Goal: Task Accomplishment & Management: Complete application form

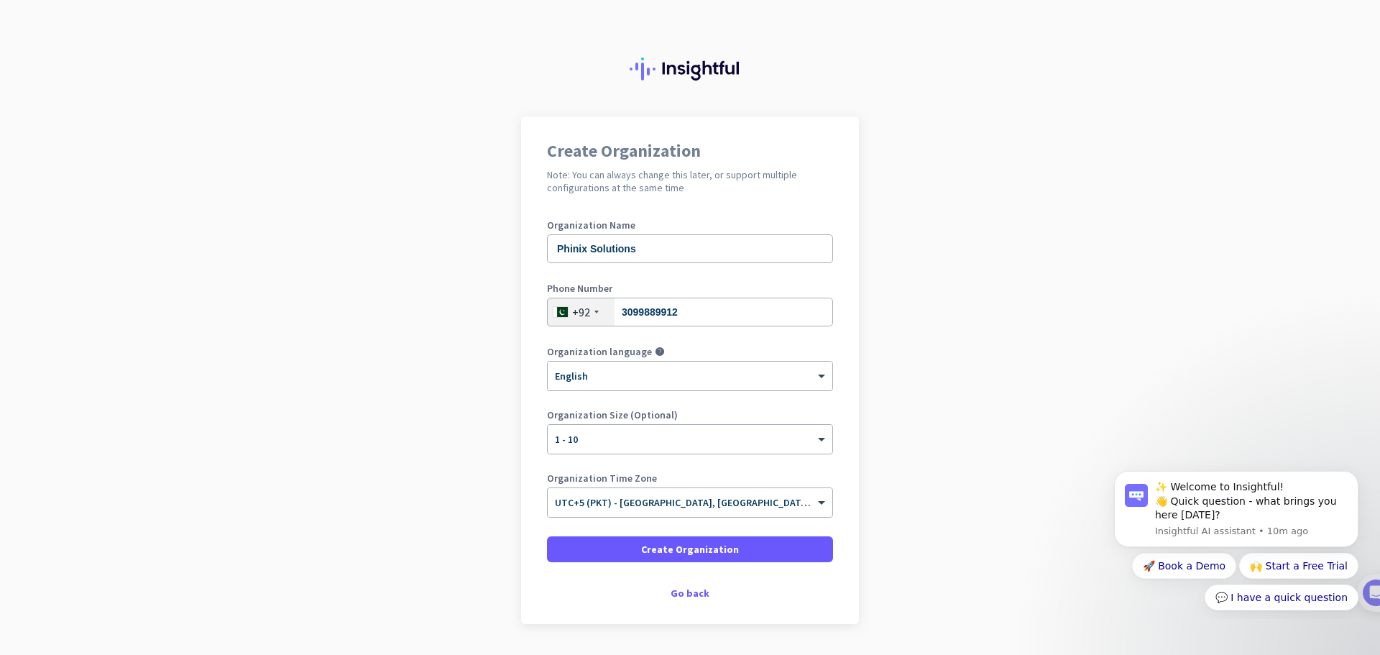
click at [653, 378] on div "× English" at bounding box center [681, 376] width 267 height 12
click at [651, 378] on div "× English" at bounding box center [681, 376] width 267 height 12
click at [735, 496] on input "text" at bounding box center [676, 497] width 242 height 11
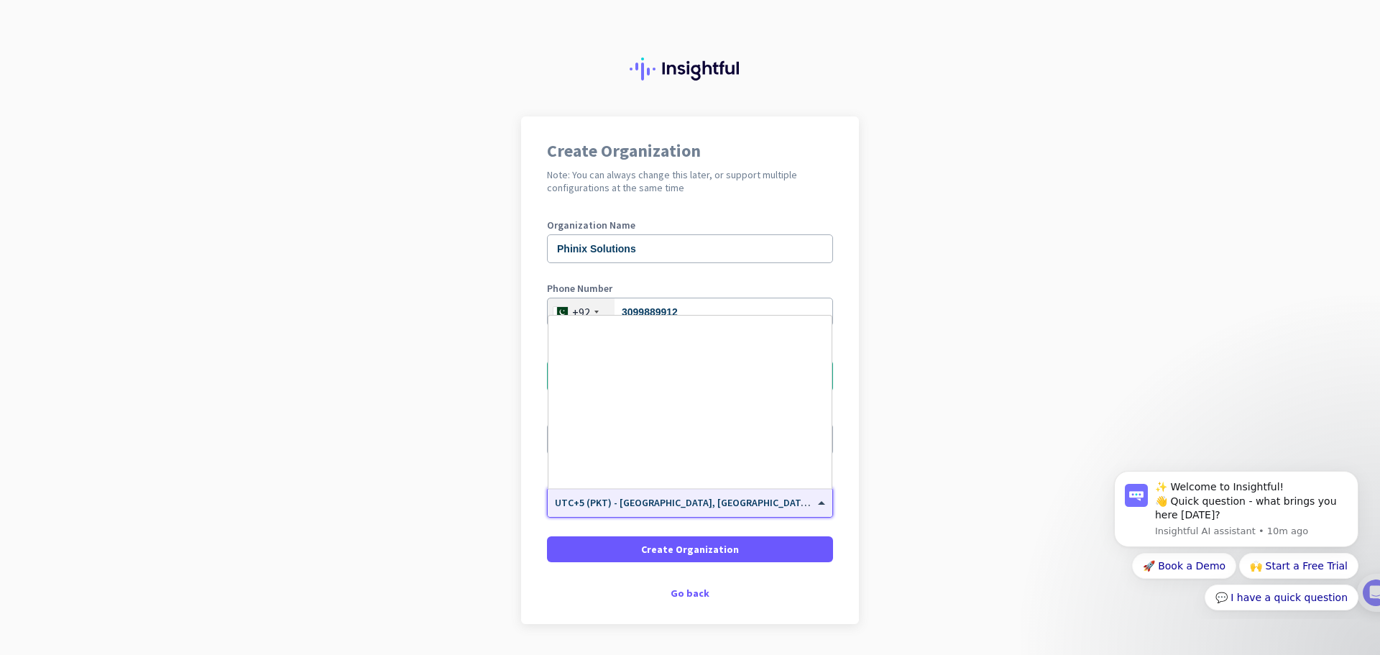
scroll to position [5599, 0]
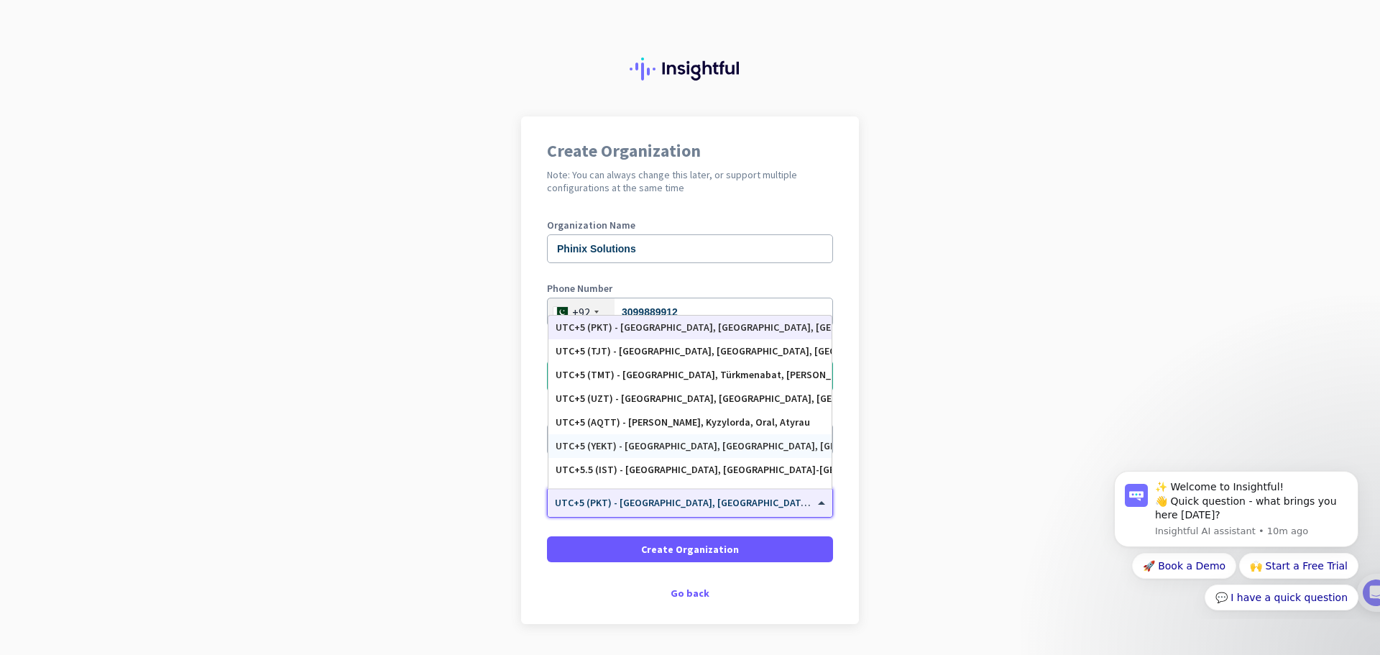
click at [849, 497] on div "Create Organization Note: You can always change this later, or support multiple…" at bounding box center [690, 370] width 338 height 508
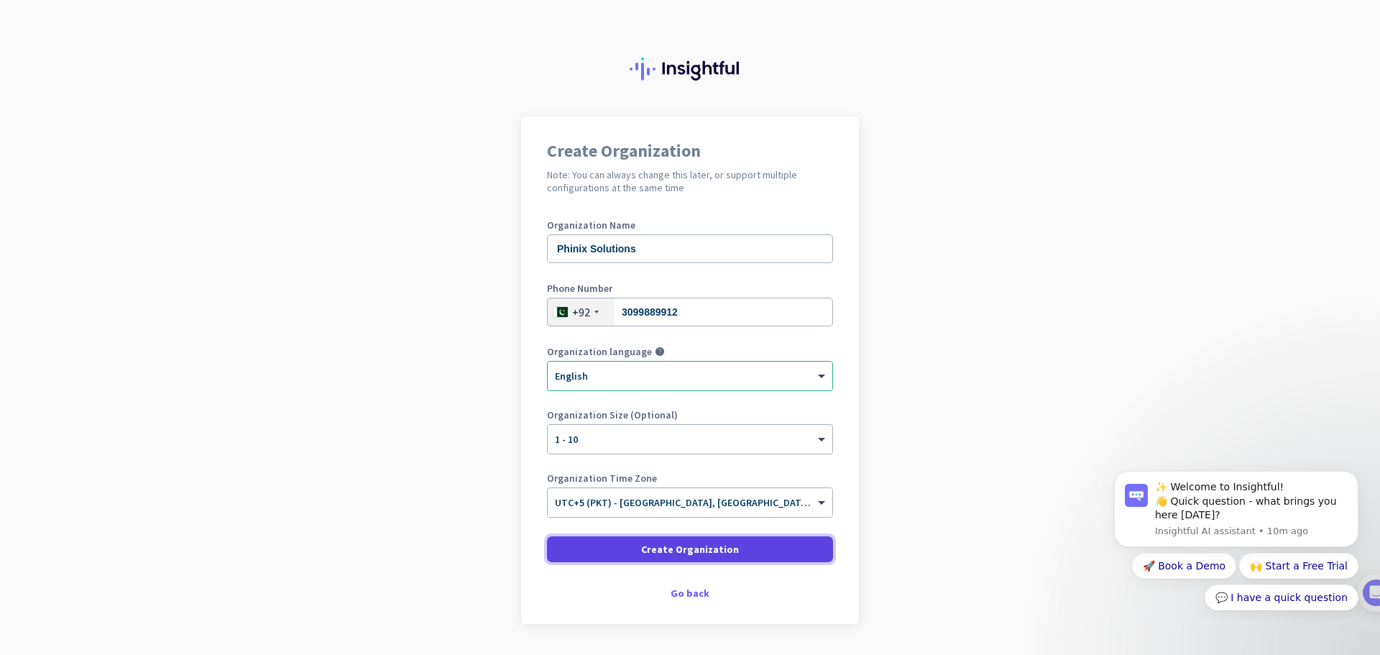
click at [692, 542] on span "Create Organization" at bounding box center [690, 549] width 98 height 14
click at [598, 587] on div "Create Organization Note: You can always change this later, or support multiple…" at bounding box center [690, 370] width 338 height 508
click at [643, 547] on span "Create Organization" at bounding box center [690, 549] width 98 height 14
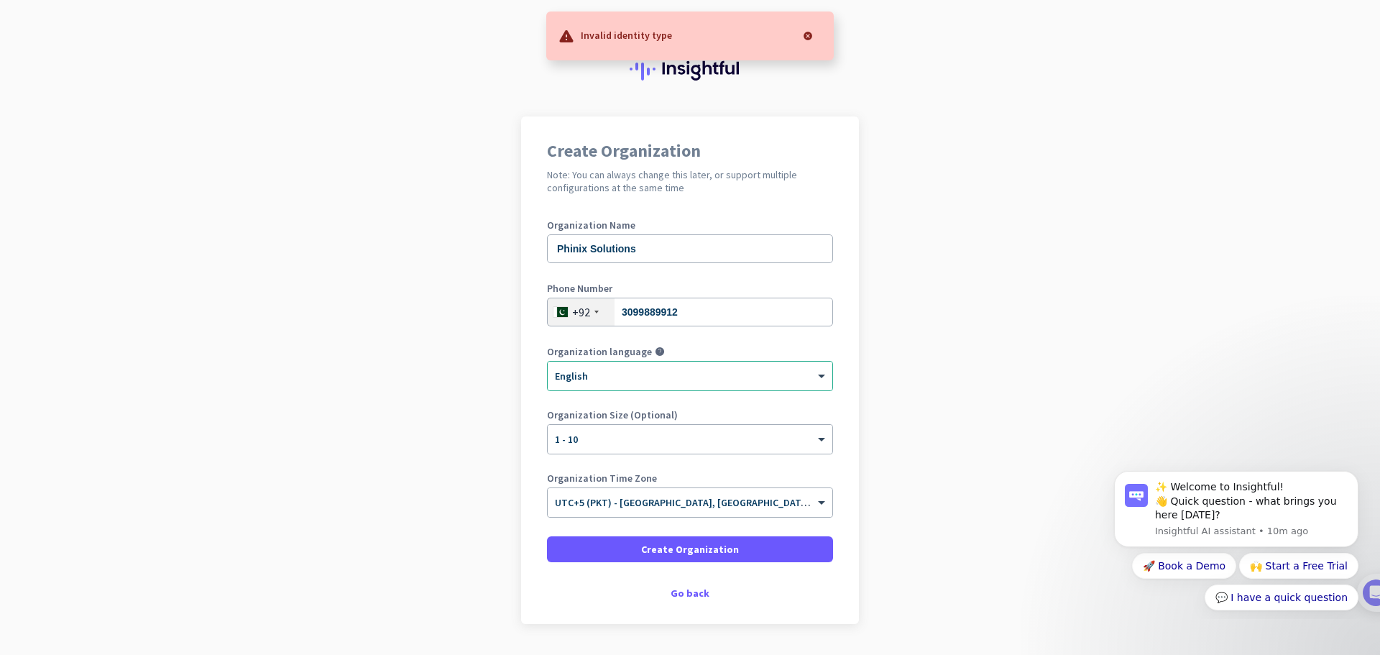
click at [661, 170] on h2 "Note: You can always change this later, or support multiple configurations at t…" at bounding box center [690, 181] width 286 height 26
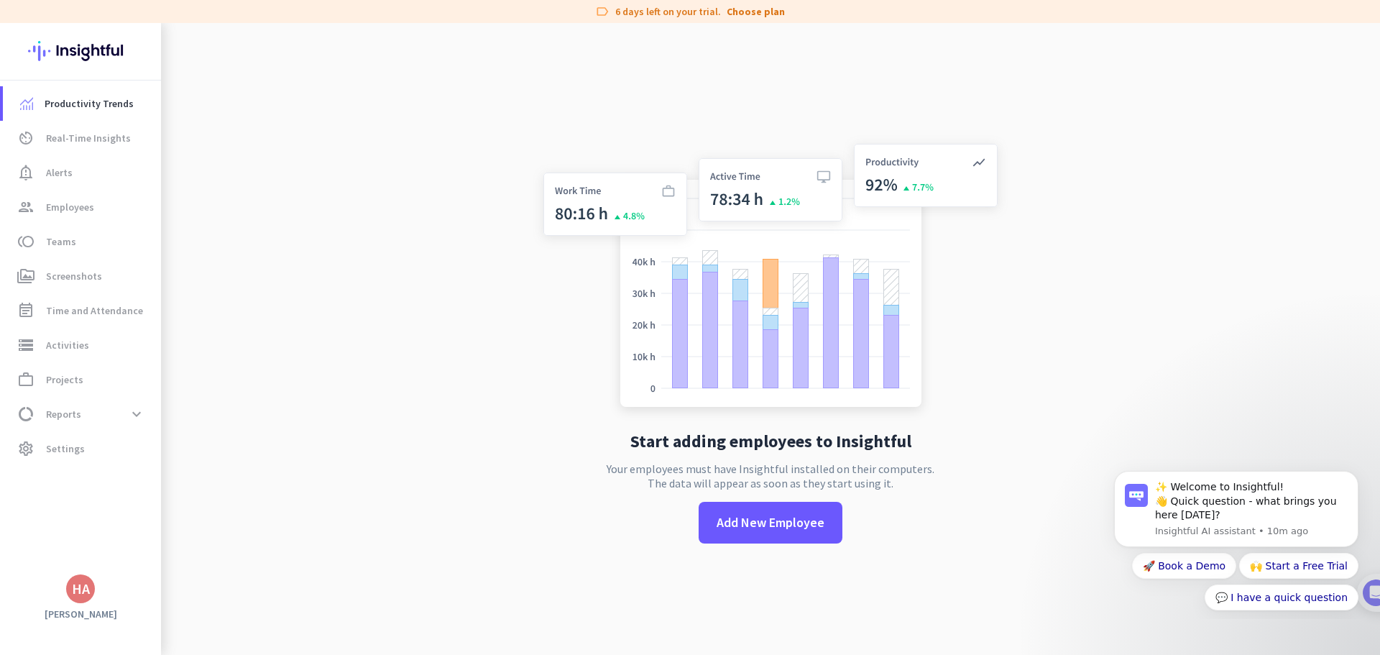
click at [541, 442] on div "Start adding employees to Insightful Your employees must have Insightful instal…" at bounding box center [771, 350] width 476 height 655
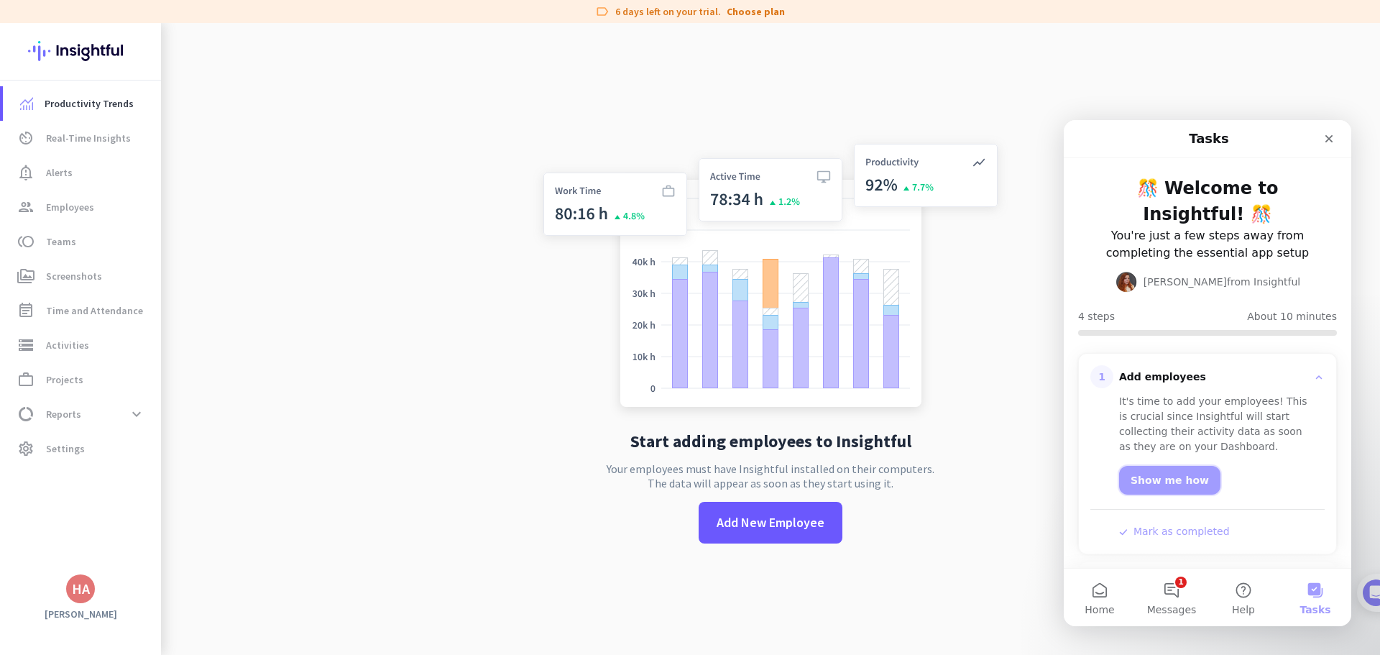
click at [1167, 485] on link "Show me how" at bounding box center [1169, 480] width 101 height 29
